Goal: Check status: Check status

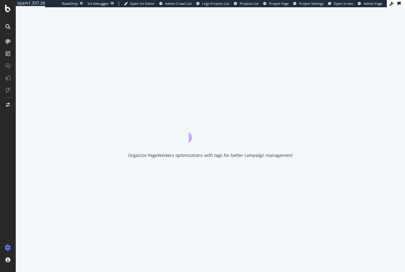
click at [5, 195] on div at bounding box center [8, 140] width 15 height 206
